Goal: Browse casually: Explore the website without a specific task or goal

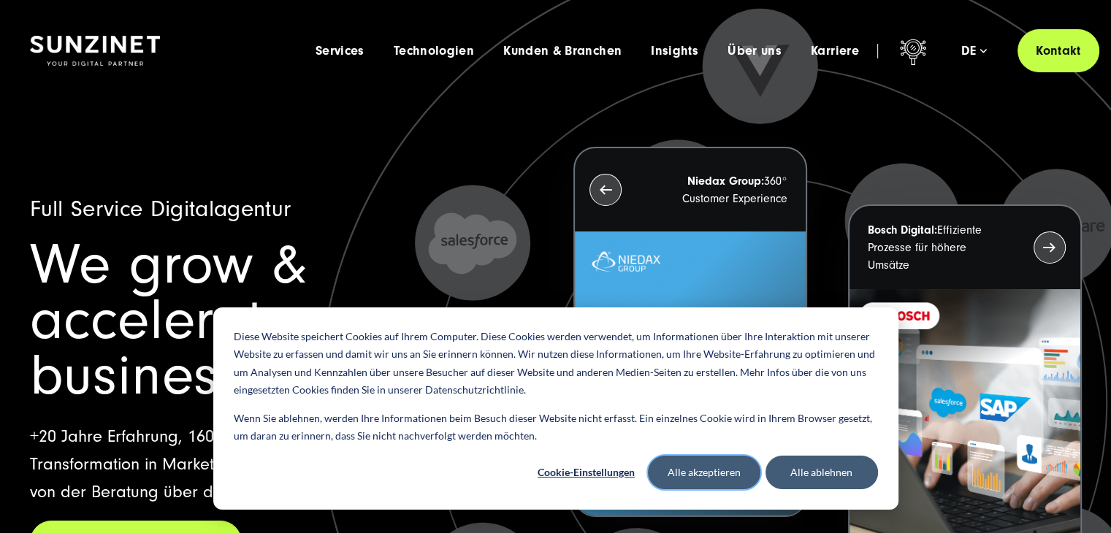
click at [713, 471] on button "Alle akzeptieren" at bounding box center [704, 473] width 112 height 34
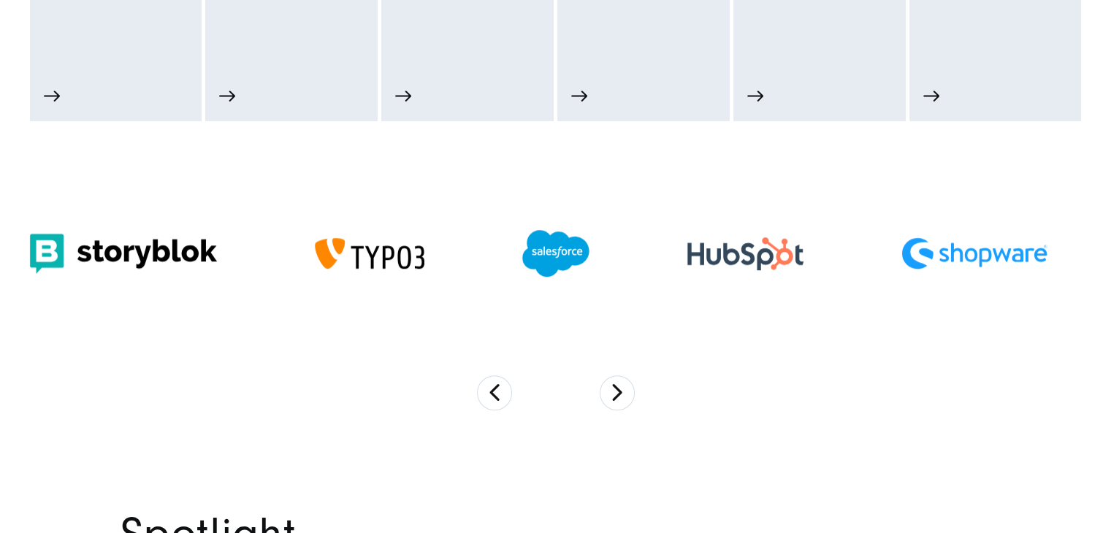
scroll to position [1010, 0]
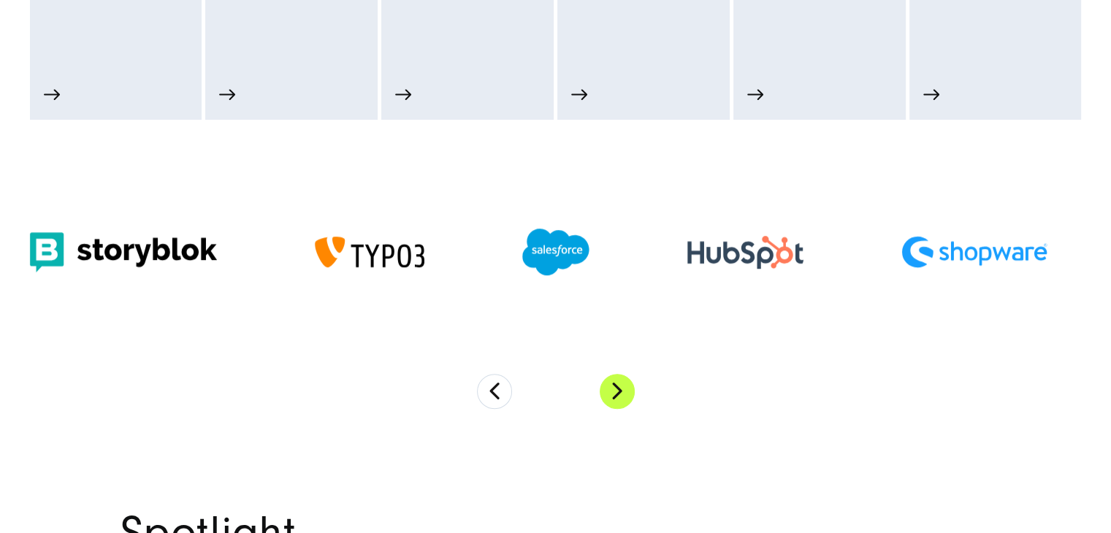
click at [621, 384] on button "Next" at bounding box center [617, 391] width 35 height 35
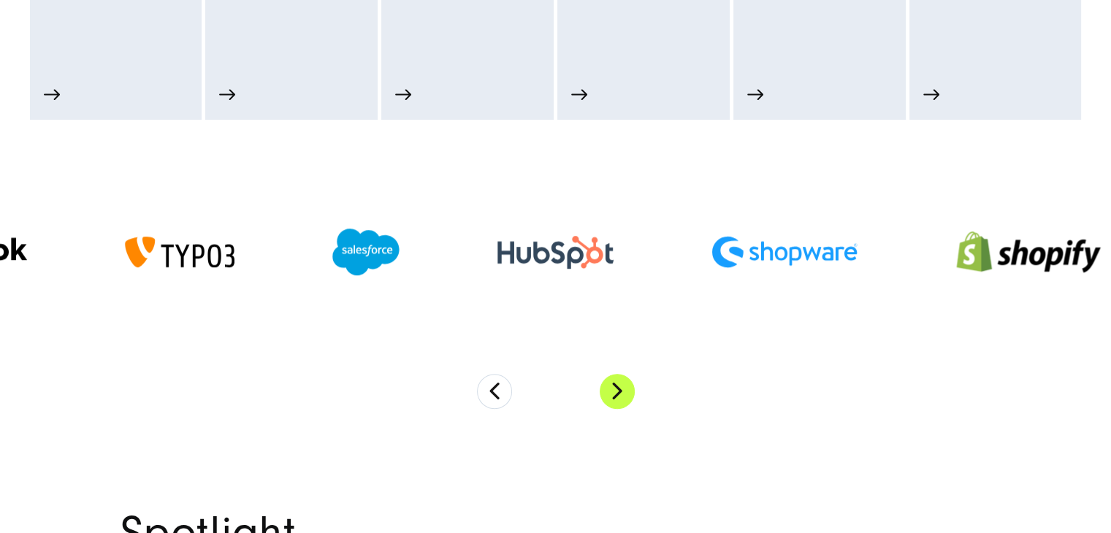
click at [621, 384] on button "Next" at bounding box center [617, 391] width 35 height 35
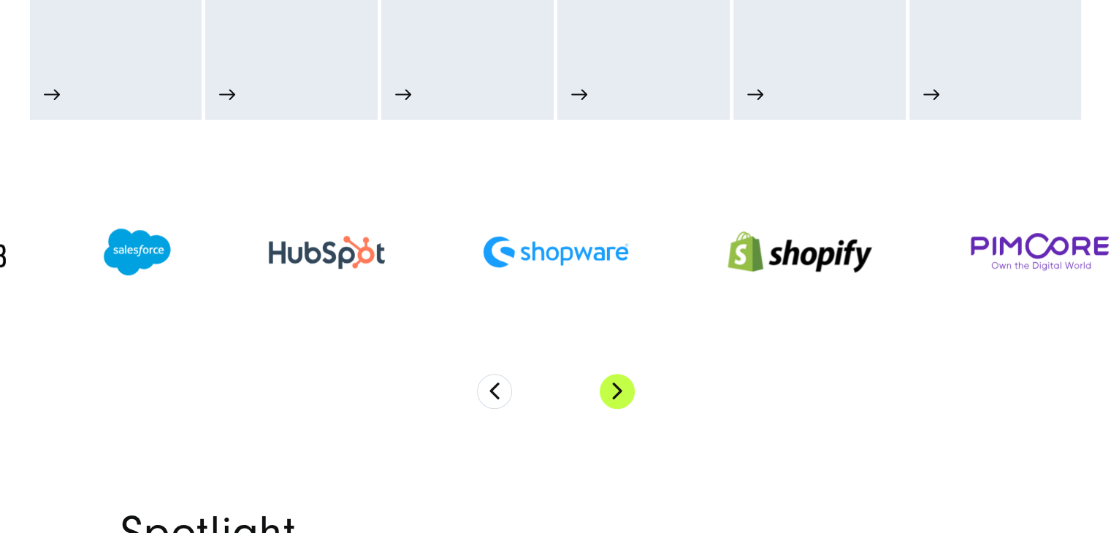
click at [621, 384] on button "Next" at bounding box center [617, 391] width 35 height 35
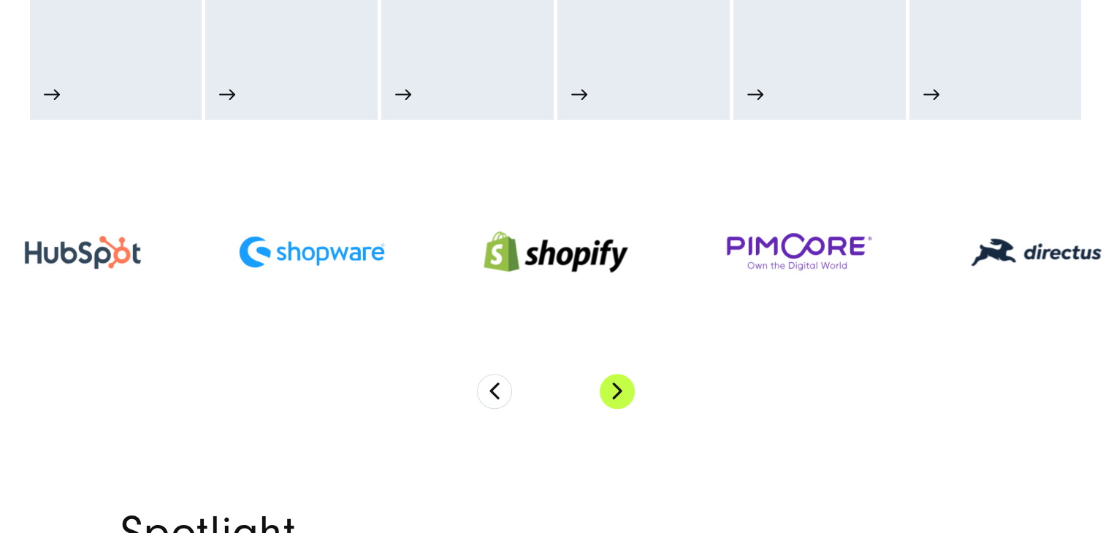
click at [621, 384] on button "Next" at bounding box center [617, 391] width 35 height 35
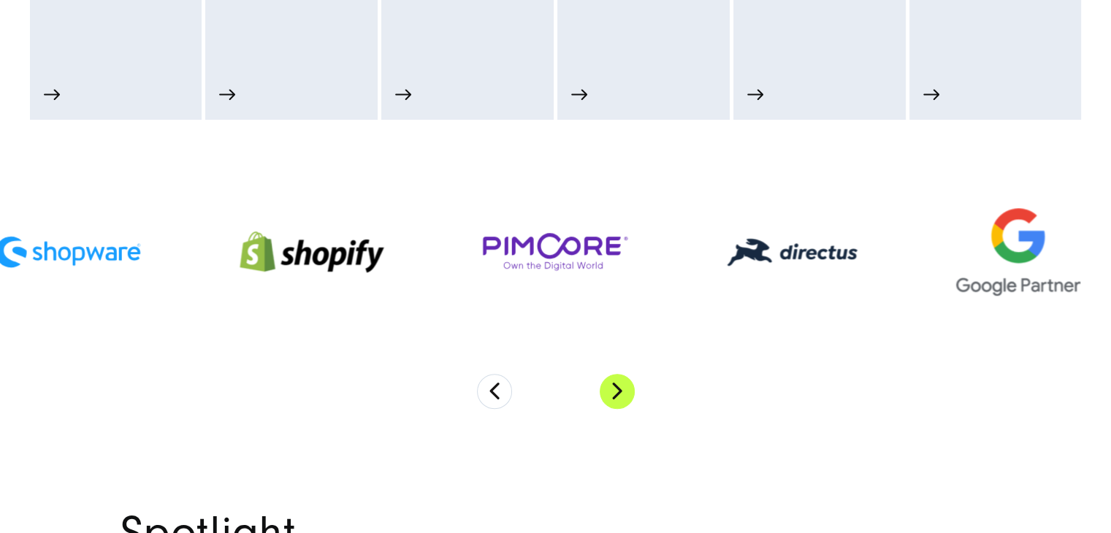
click at [621, 384] on button "Next" at bounding box center [617, 391] width 35 height 35
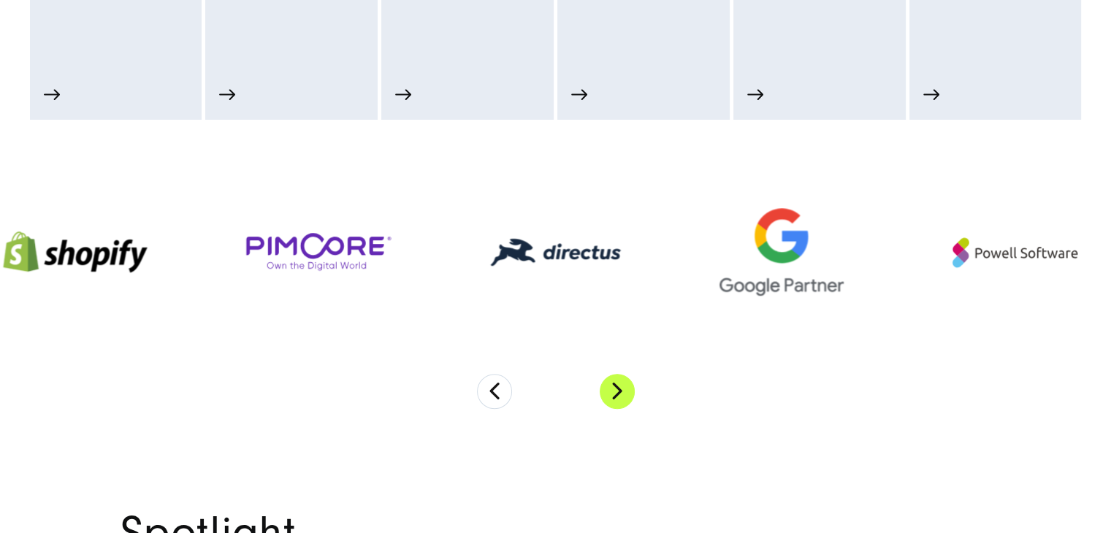
click at [621, 384] on button "Next" at bounding box center [617, 391] width 35 height 35
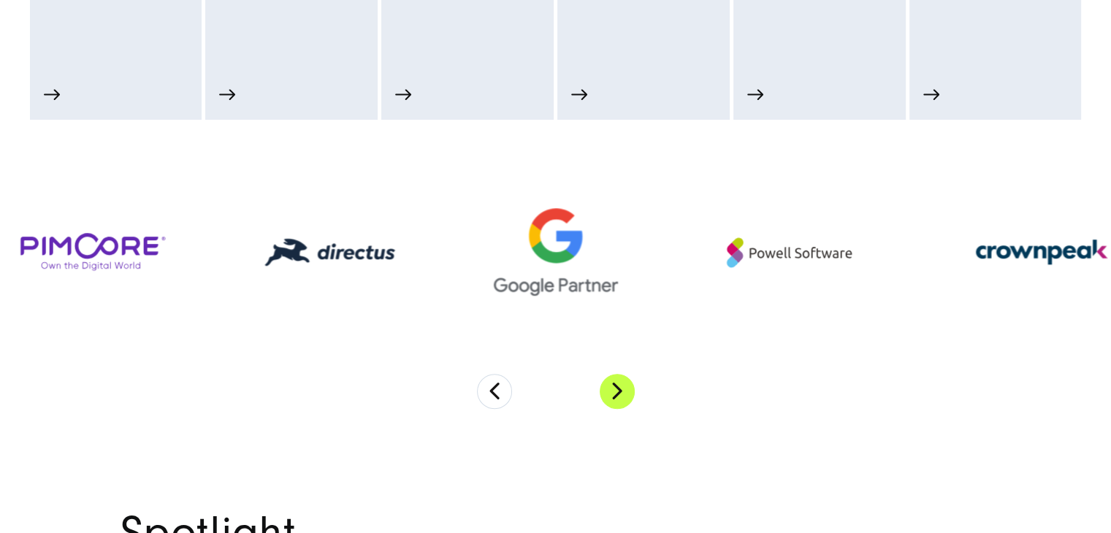
click at [621, 384] on button "Next" at bounding box center [617, 391] width 35 height 35
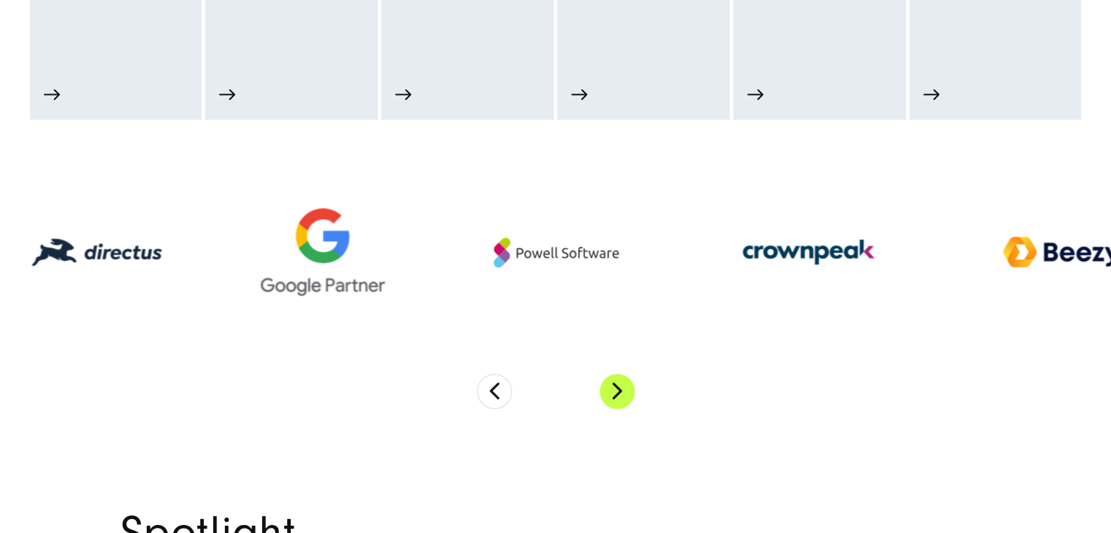
click at [621, 384] on button "Next" at bounding box center [617, 391] width 35 height 35
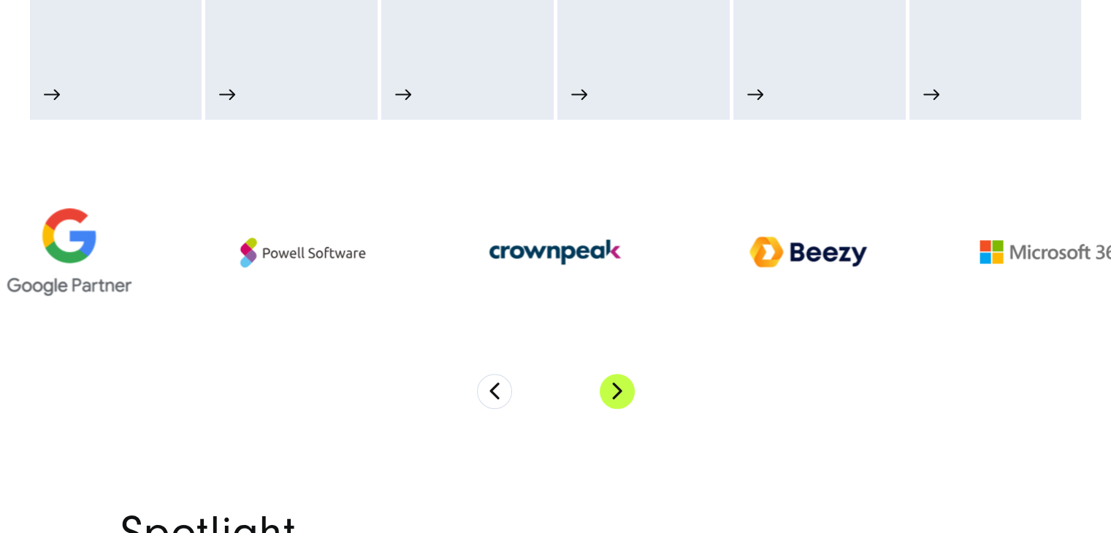
click at [621, 384] on button "Next" at bounding box center [617, 391] width 35 height 35
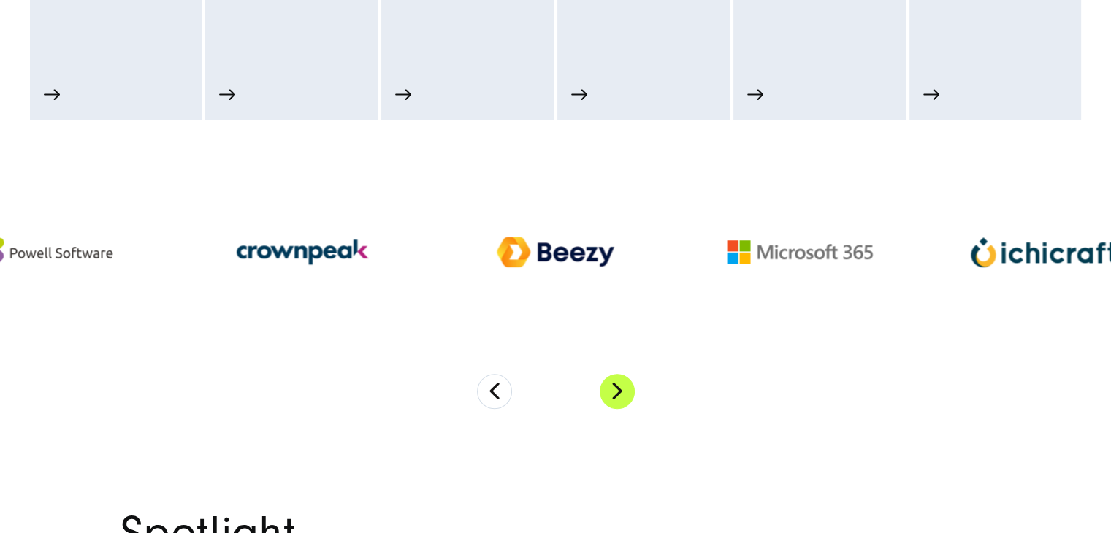
click at [621, 384] on button "Next" at bounding box center [617, 391] width 35 height 35
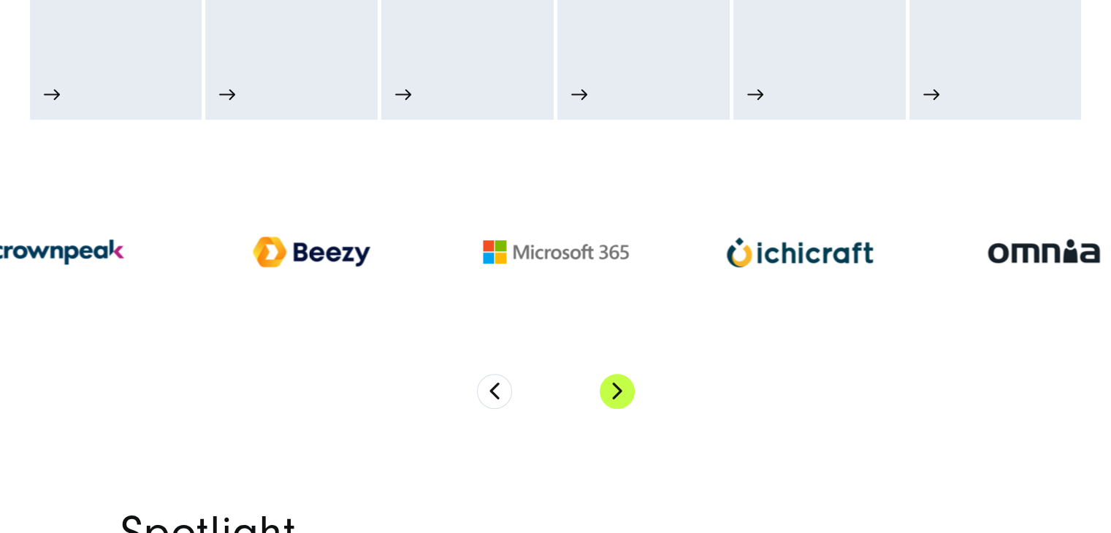
click at [621, 384] on button "Next" at bounding box center [617, 391] width 35 height 35
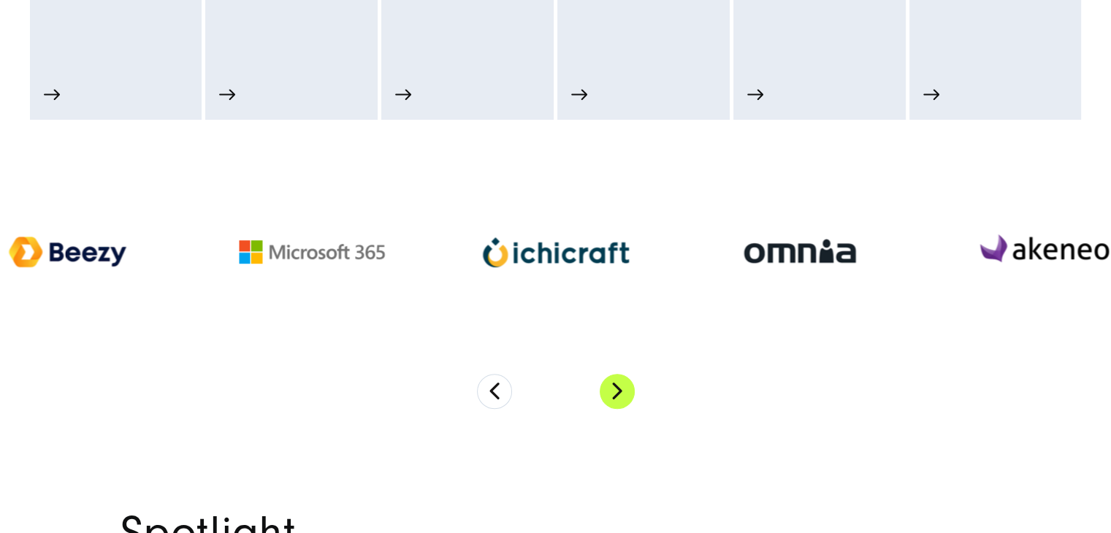
click at [621, 384] on button "Next" at bounding box center [617, 391] width 35 height 35
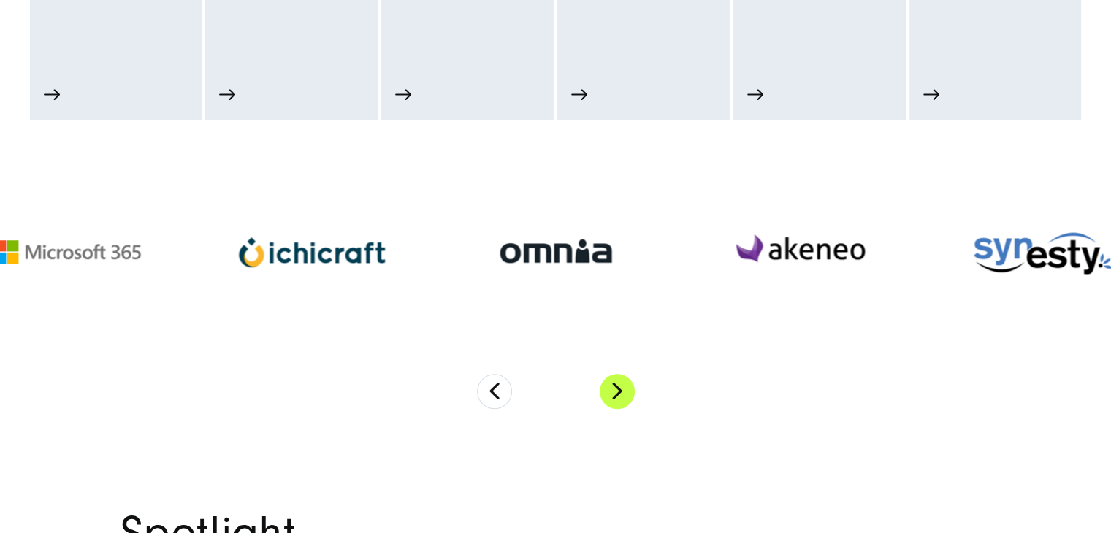
click at [621, 384] on button "Next" at bounding box center [617, 391] width 35 height 35
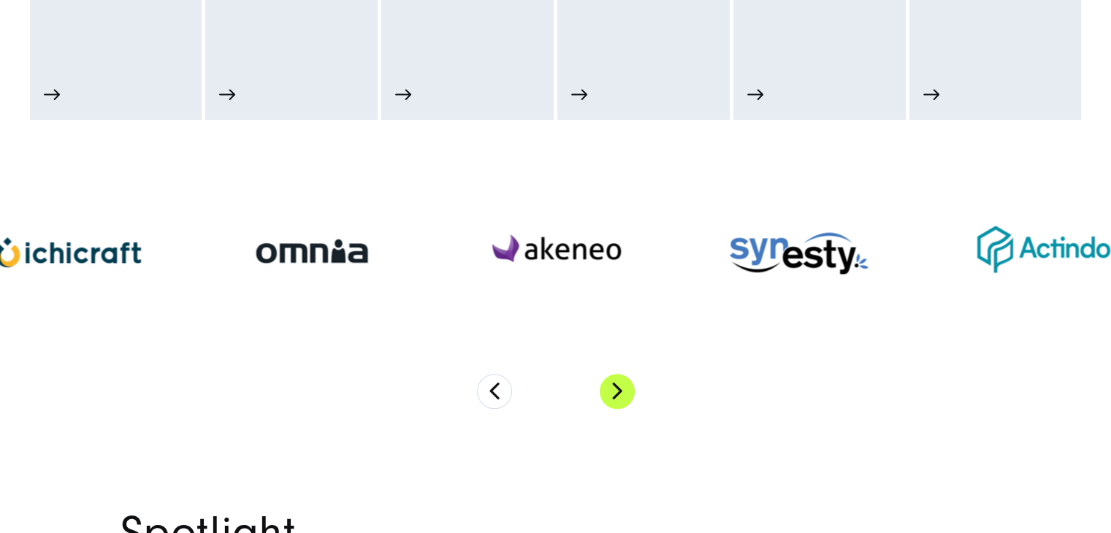
click at [621, 384] on button "Next" at bounding box center [617, 391] width 35 height 35
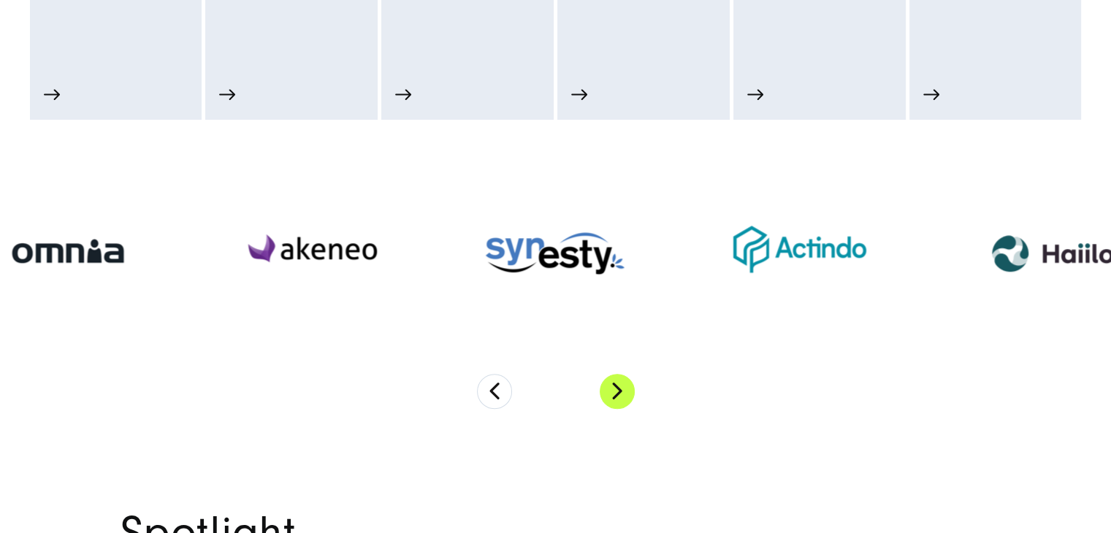
click at [621, 384] on button "Next" at bounding box center [617, 391] width 35 height 35
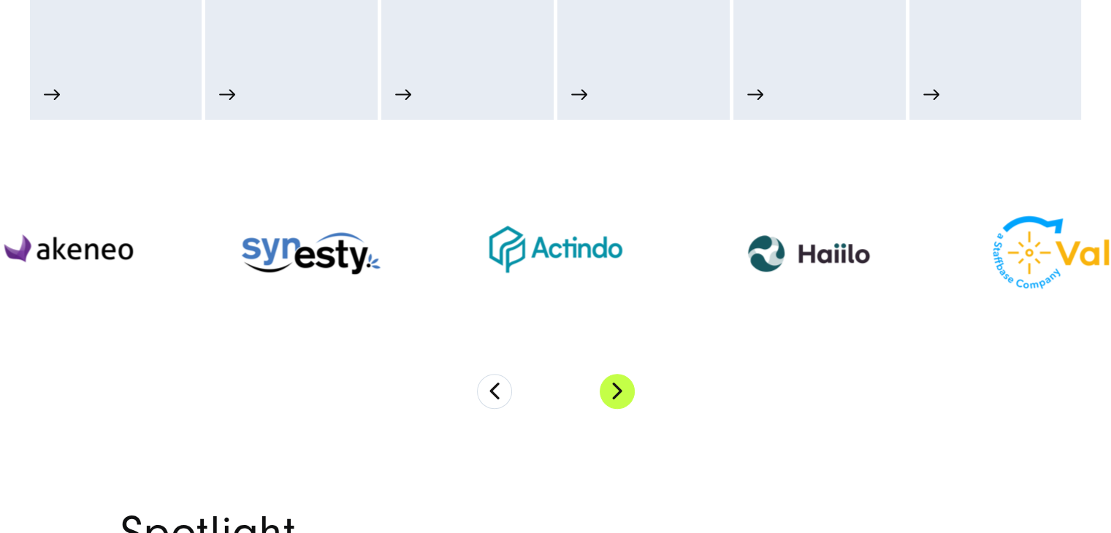
click at [621, 384] on button "Next" at bounding box center [617, 391] width 35 height 35
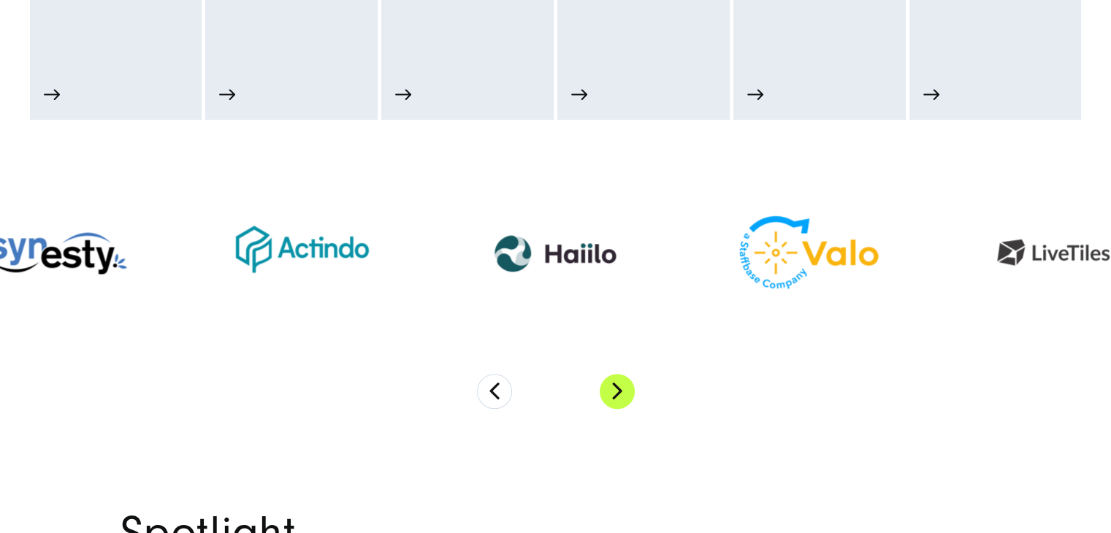
click at [621, 384] on button "Next" at bounding box center [617, 391] width 35 height 35
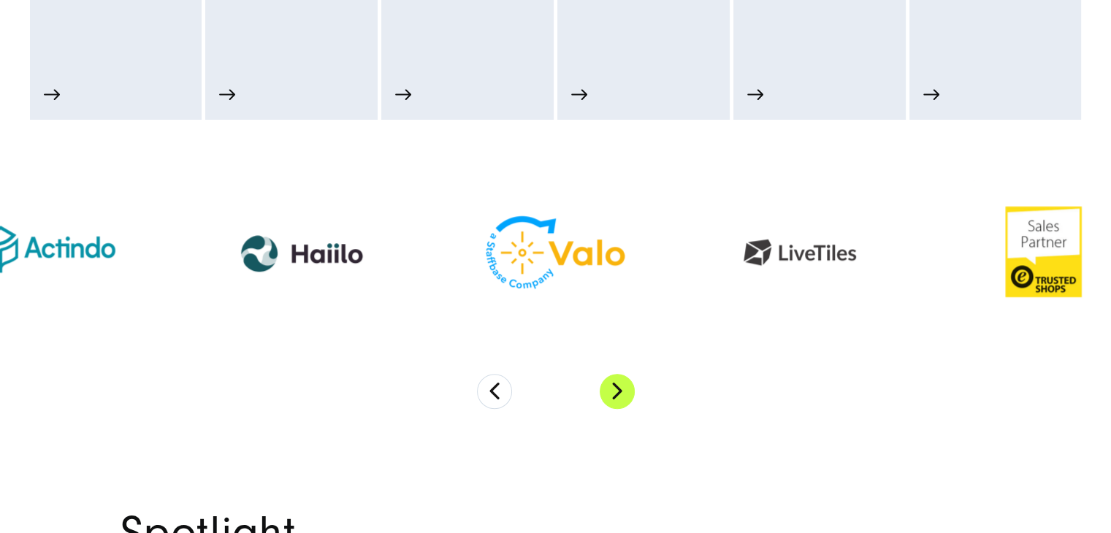
click at [621, 384] on button "Next" at bounding box center [617, 391] width 35 height 35
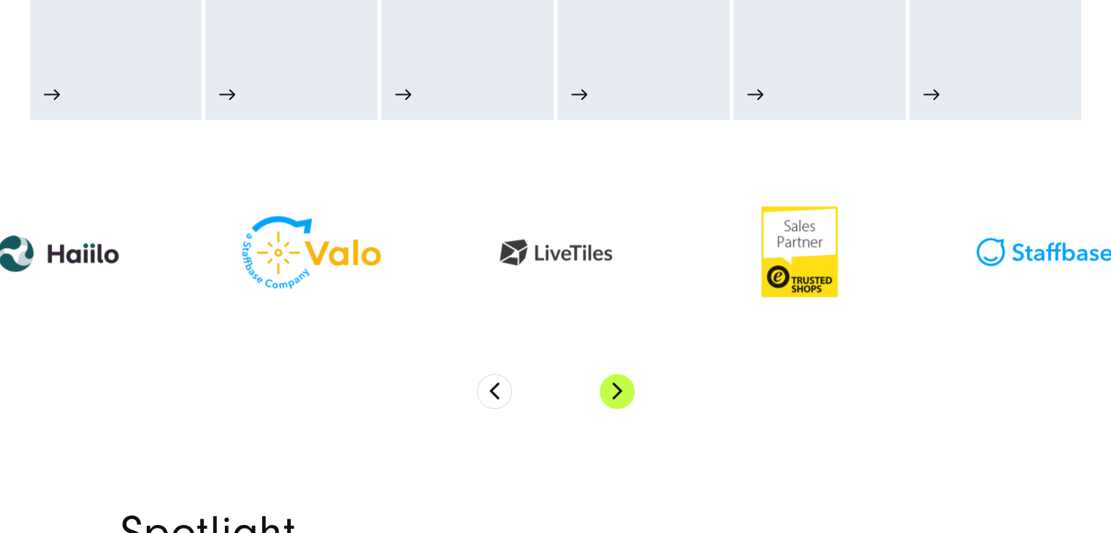
click at [621, 384] on button "Next" at bounding box center [617, 391] width 35 height 35
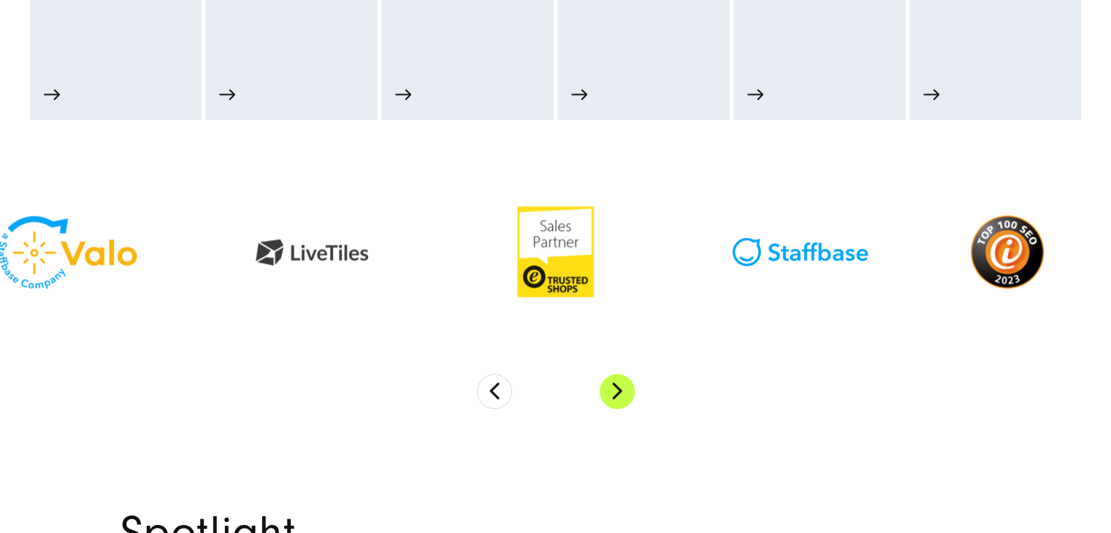
click at [621, 384] on button "Next" at bounding box center [617, 391] width 35 height 35
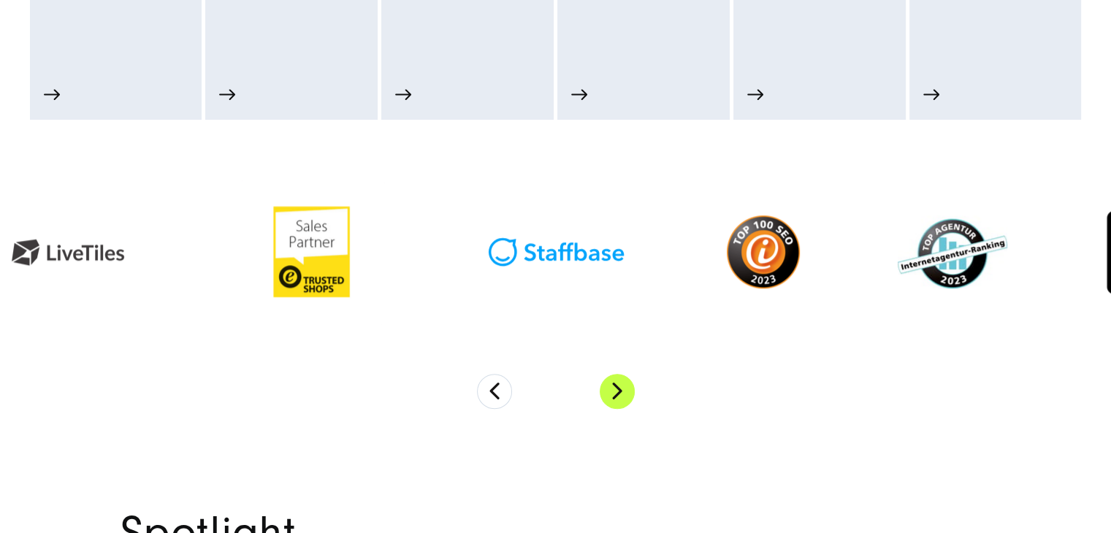
click at [621, 384] on button "Next" at bounding box center [617, 391] width 35 height 35
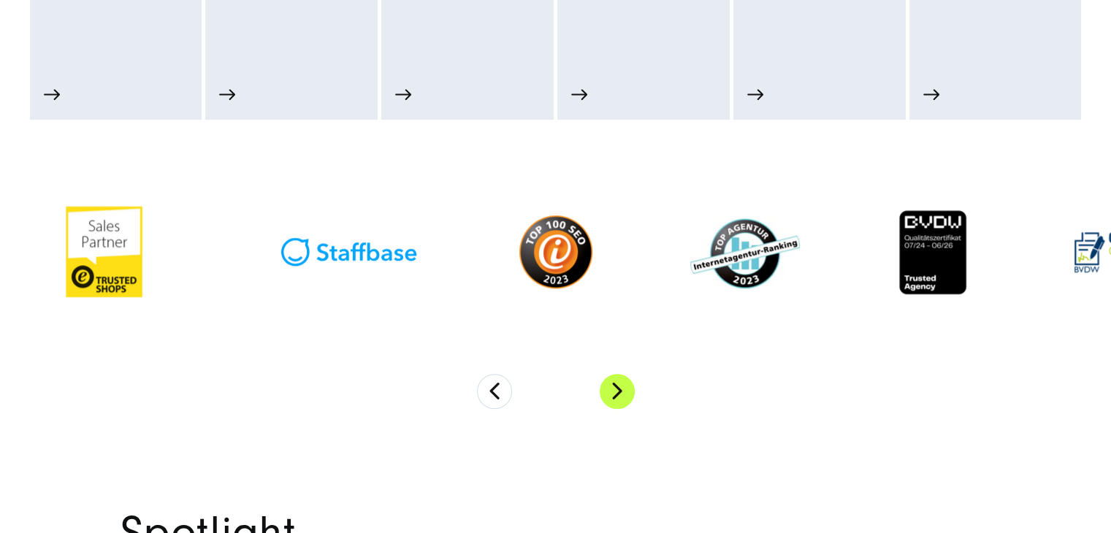
click at [621, 384] on button "Next" at bounding box center [617, 391] width 35 height 35
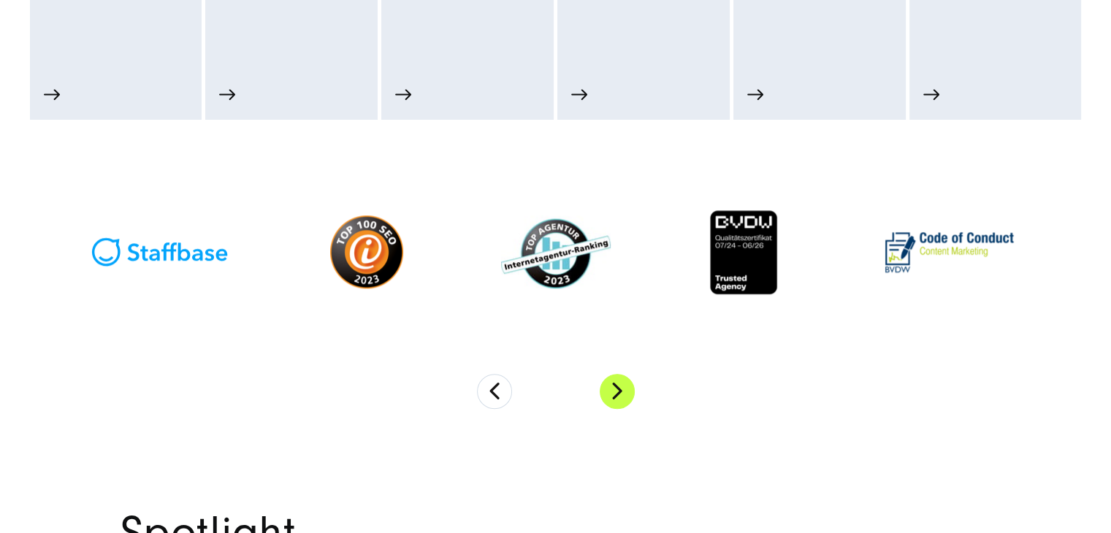
click at [621, 384] on button "Next" at bounding box center [617, 391] width 35 height 35
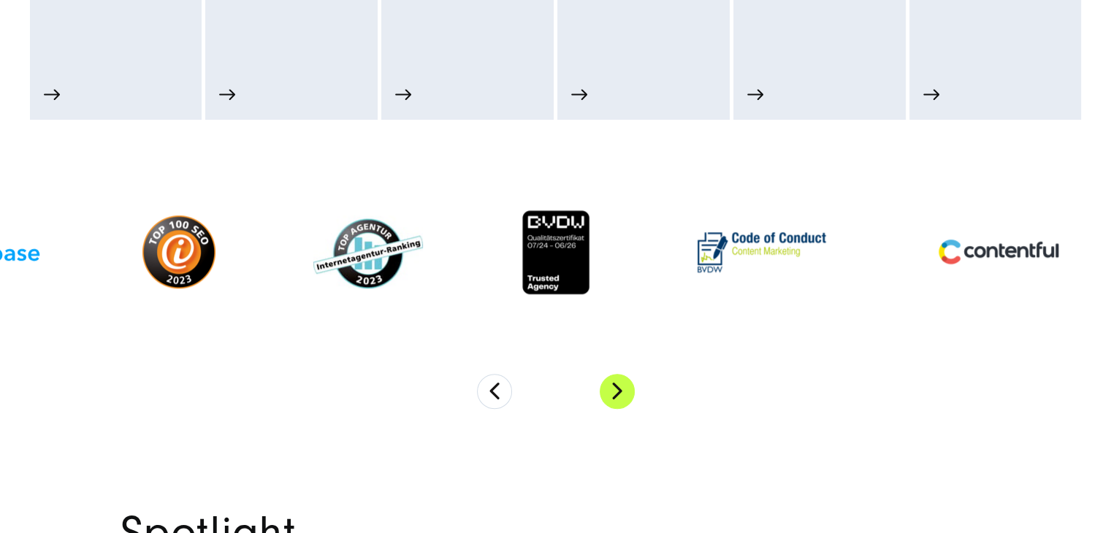
click at [621, 384] on button "Next" at bounding box center [617, 391] width 35 height 35
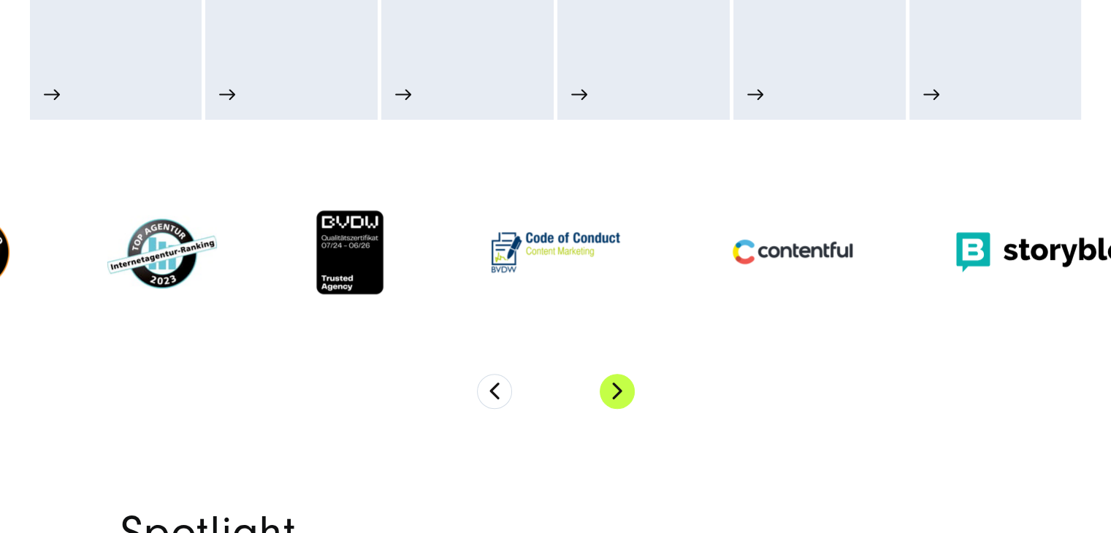
click at [621, 384] on button "Next" at bounding box center [617, 391] width 35 height 35
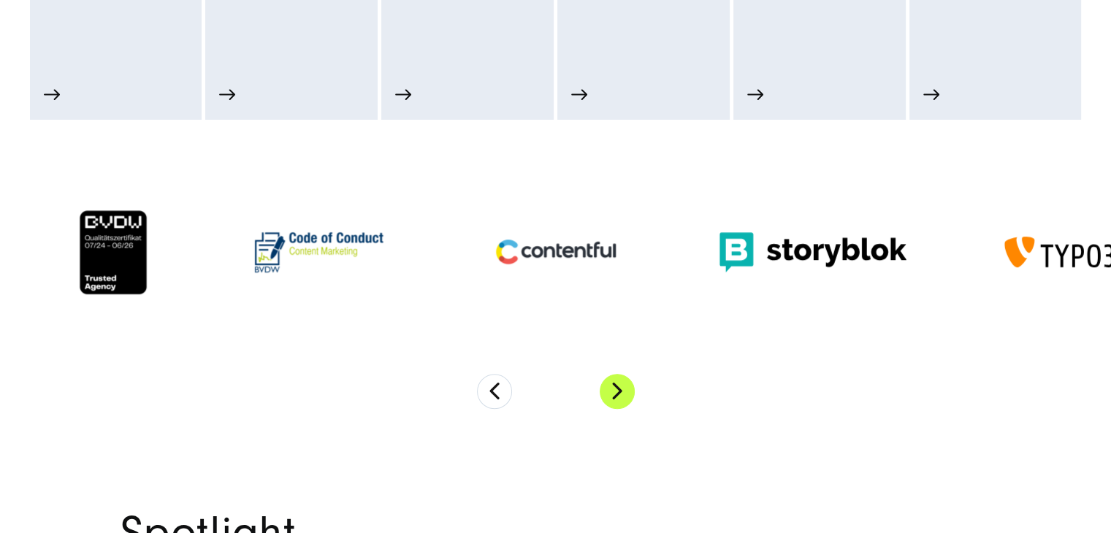
click at [621, 384] on button "Next" at bounding box center [617, 391] width 35 height 35
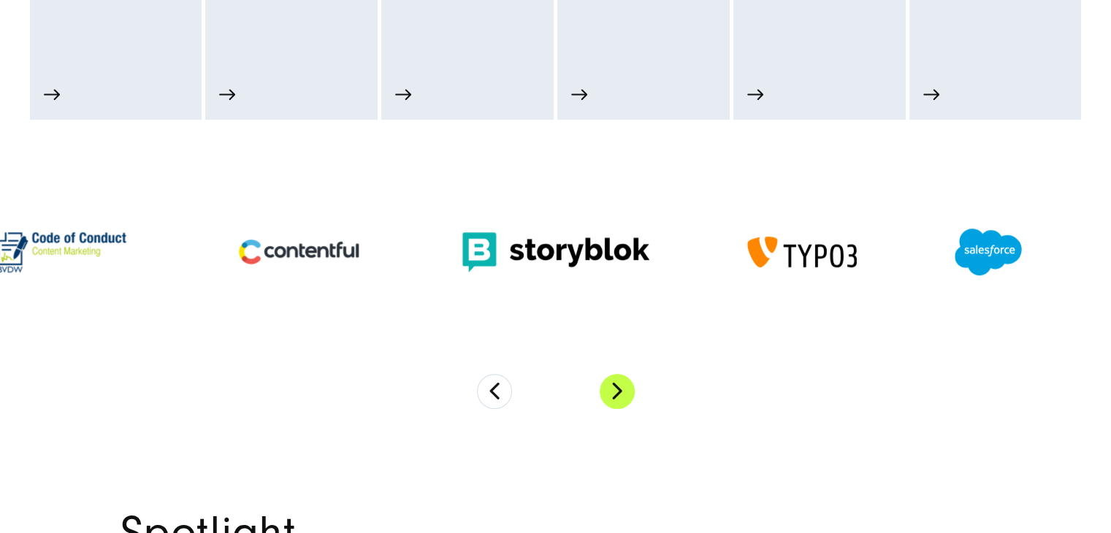
click at [621, 384] on button "Next" at bounding box center [617, 391] width 35 height 35
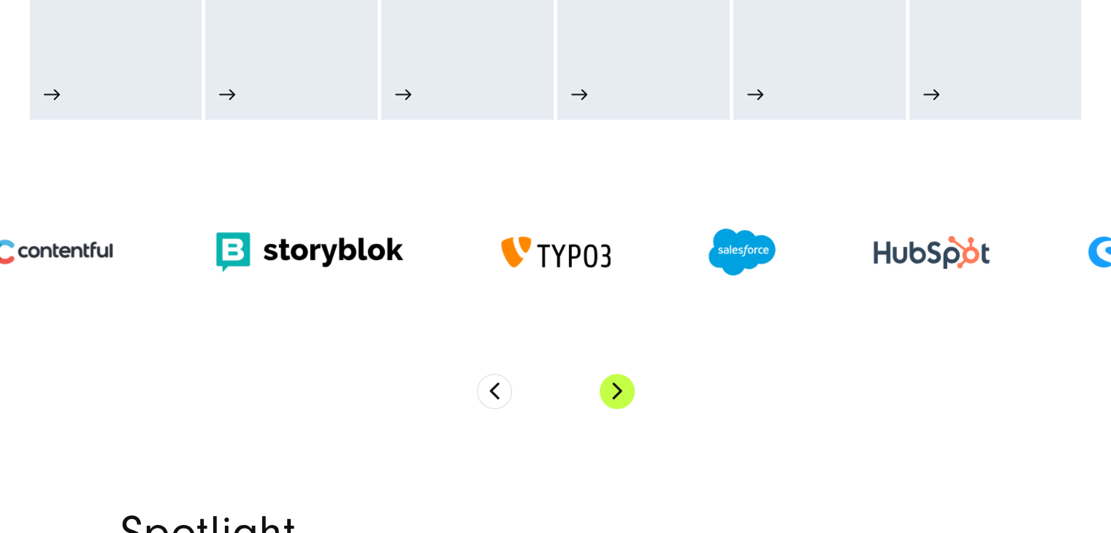
click at [621, 384] on button "Next" at bounding box center [617, 391] width 35 height 35
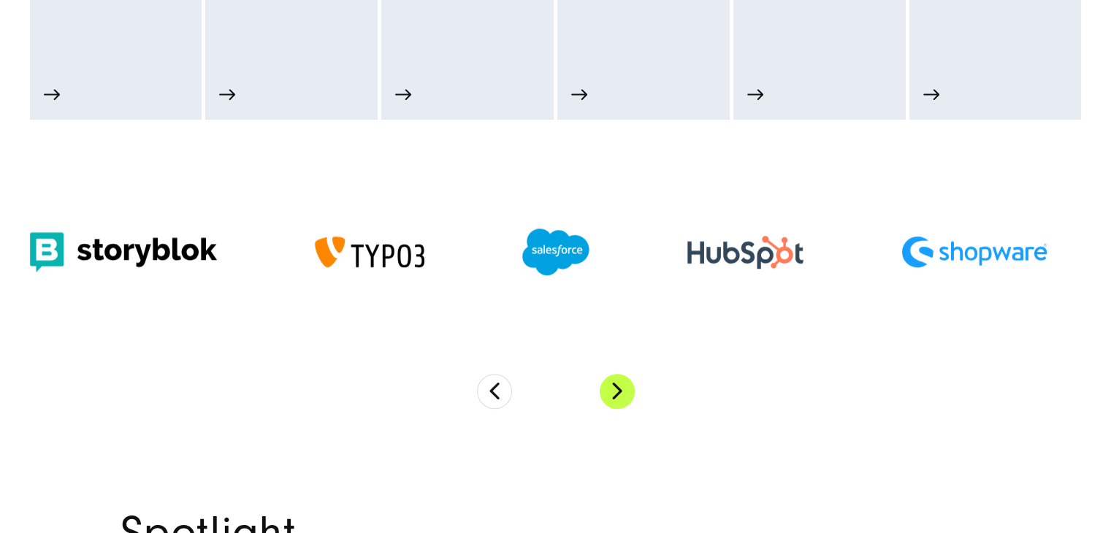
click at [621, 384] on button "Next" at bounding box center [617, 391] width 35 height 35
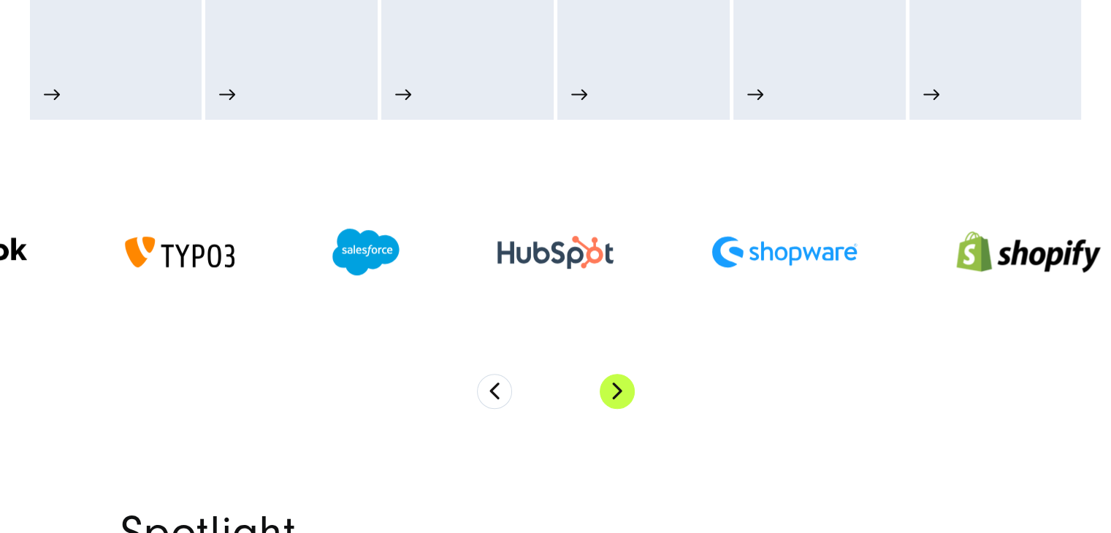
click at [621, 384] on button "Next" at bounding box center [617, 391] width 35 height 35
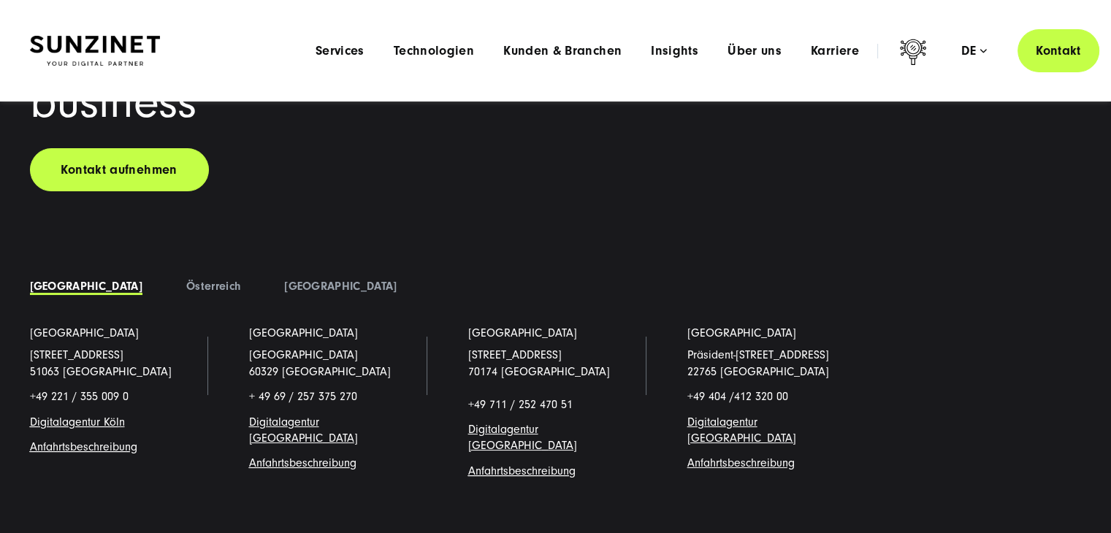
scroll to position [11077, 0]
